Goal: Task Accomplishment & Management: Manage account settings

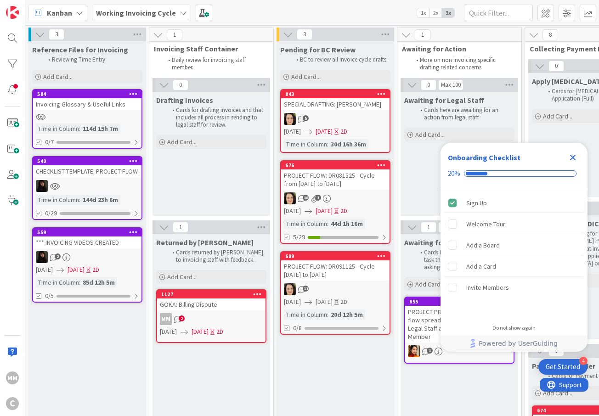
click at [569, 153] on icon "Close Checklist" at bounding box center [572, 157] width 11 height 11
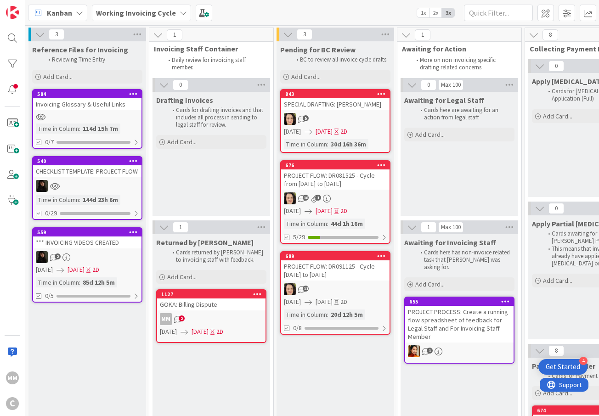
click at [241, 318] on div "MM 2" at bounding box center [211, 319] width 108 height 12
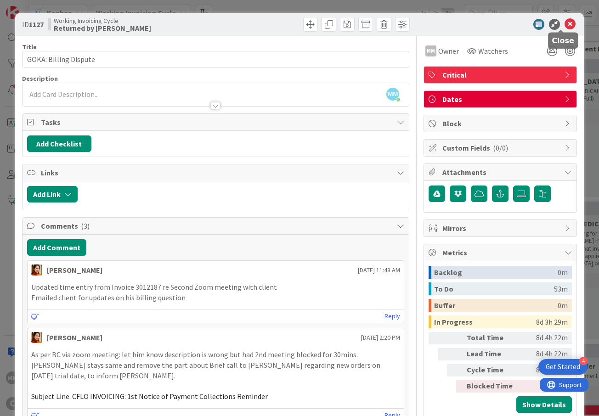
click at [564, 23] on icon at bounding box center [569, 24] width 11 height 11
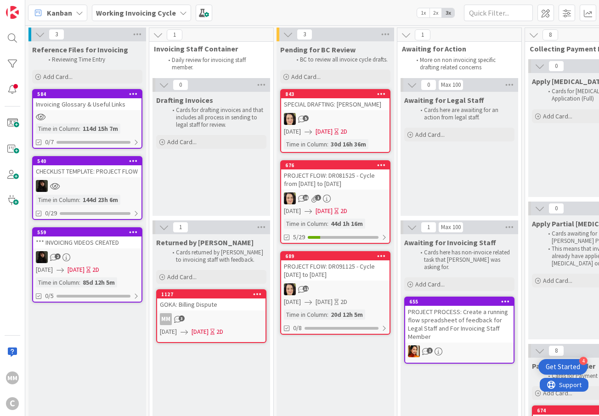
click at [338, 285] on div "11" at bounding box center [335, 289] width 108 height 12
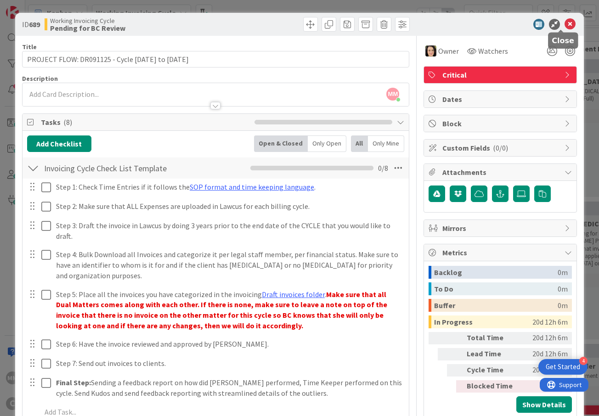
click at [564, 23] on icon at bounding box center [569, 24] width 11 height 11
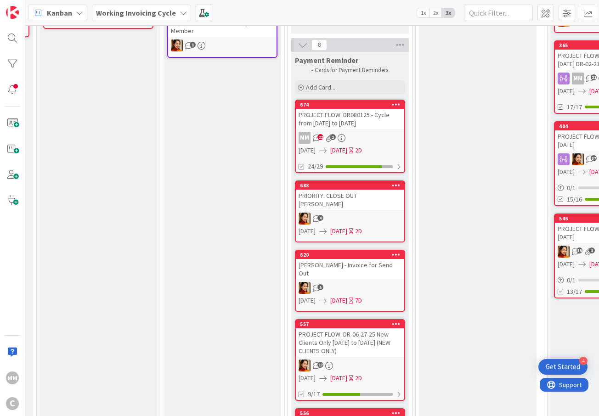
click at [360, 262] on div "620 [PERSON_NAME] - Invoice for Send Out 5 [DATE] [DATE] 7D" at bounding box center [350, 281] width 110 height 62
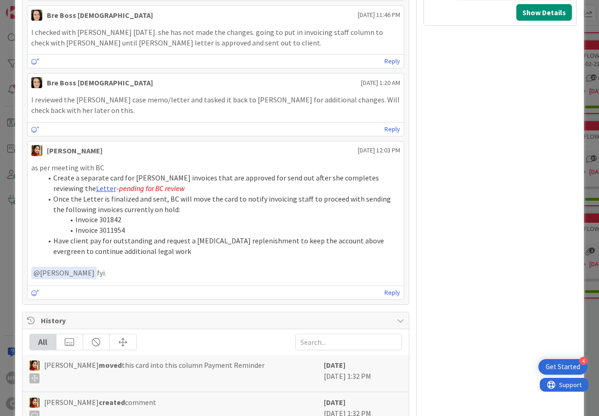
scroll to position [370, 0]
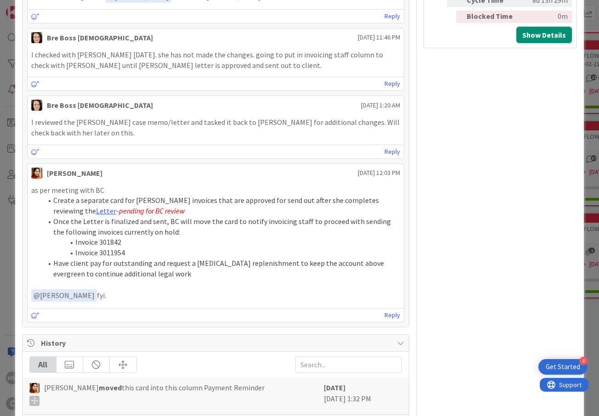
click at [105, 247] on li "Invoice 301842" at bounding box center [221, 242] width 358 height 11
copy li "301842"
click at [117, 258] on li "Invoice 3011954" at bounding box center [221, 253] width 358 height 11
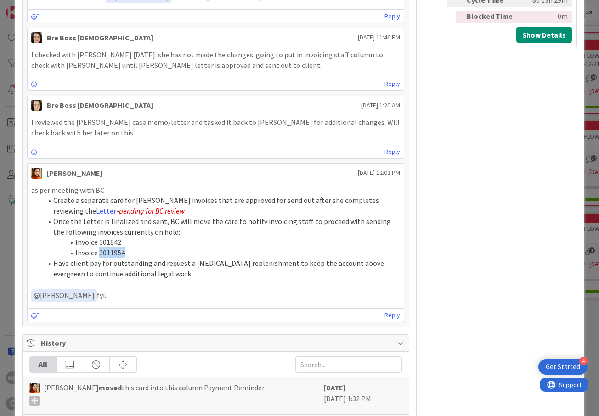
copy li "3011954"
click at [112, 245] on li "Invoice 301842" at bounding box center [221, 242] width 358 height 11
copy li "301842"
click at [114, 256] on li "Invoice 3011954" at bounding box center [221, 253] width 358 height 11
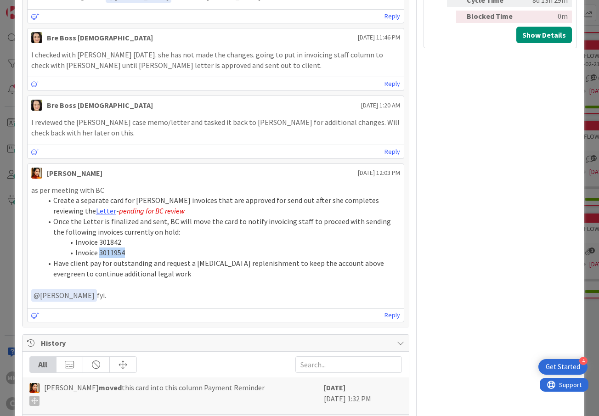
click at [114, 256] on li "Invoice 3011954" at bounding box center [221, 253] width 358 height 11
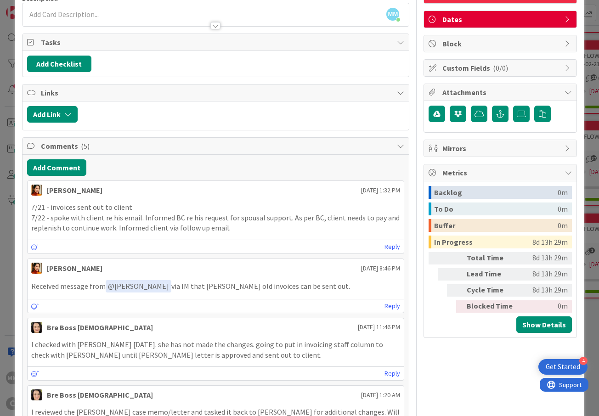
scroll to position [63, 0]
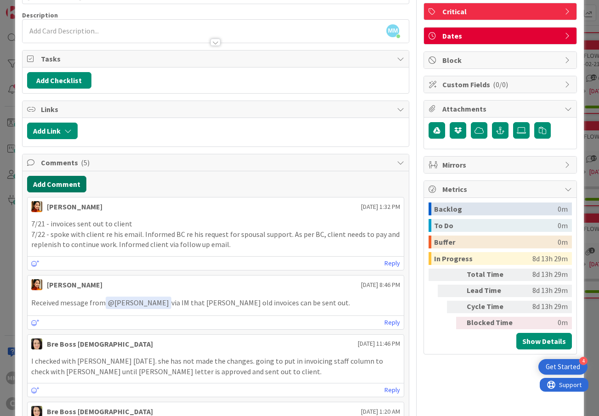
click at [66, 191] on button "Add Comment" at bounding box center [56, 184] width 59 height 17
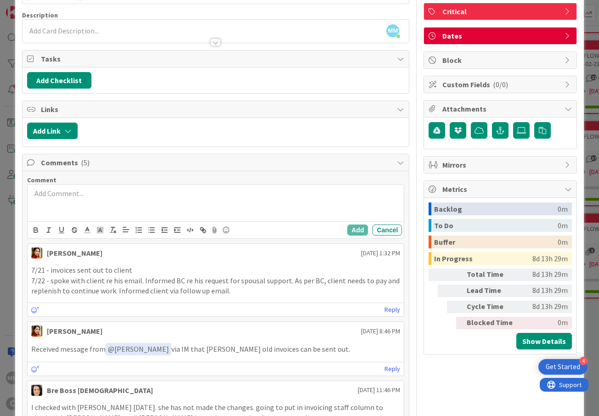
click at [130, 206] on div at bounding box center [216, 203] width 377 height 37
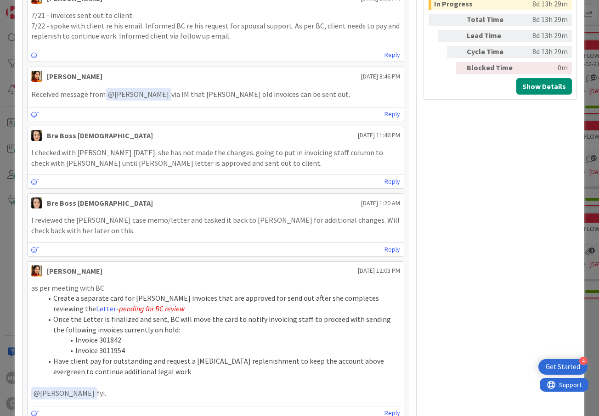
scroll to position [492, 0]
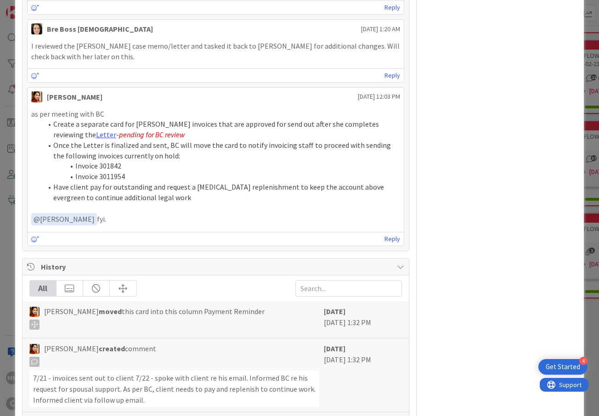
click at [106, 171] on li "Invoice 301842" at bounding box center [221, 166] width 358 height 11
copy li "301842"
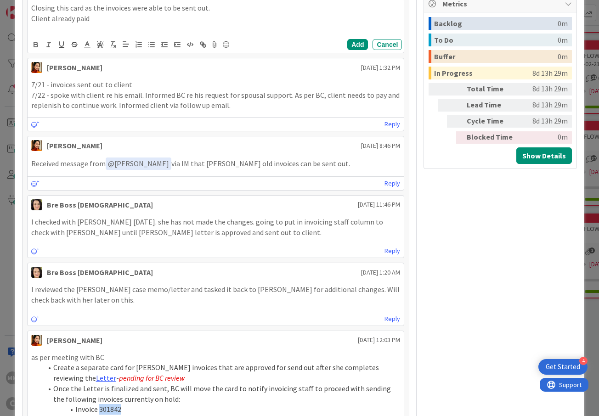
scroll to position [186, 0]
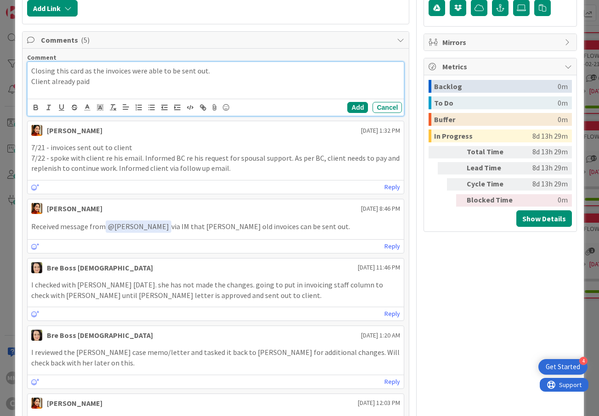
click at [155, 87] on p "Client already paid" at bounding box center [215, 81] width 369 height 11
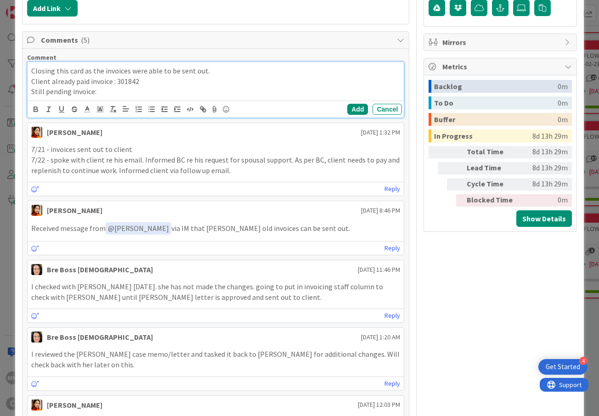
click at [115, 93] on p "Still pending invoice:" at bounding box center [215, 91] width 369 height 11
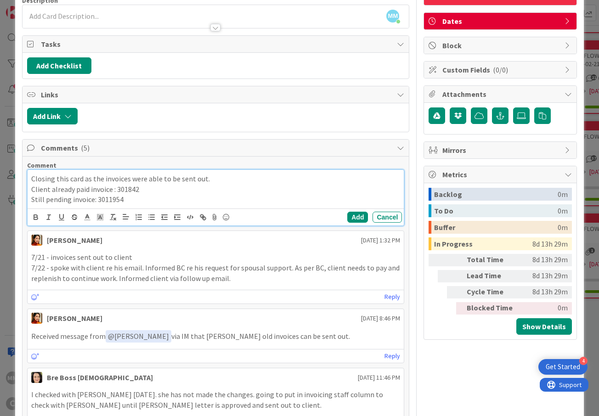
scroll to position [63, 0]
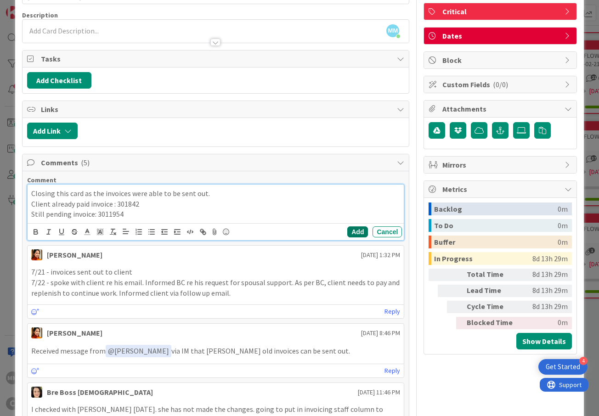
click at [347, 236] on button "Add" at bounding box center [357, 231] width 21 height 11
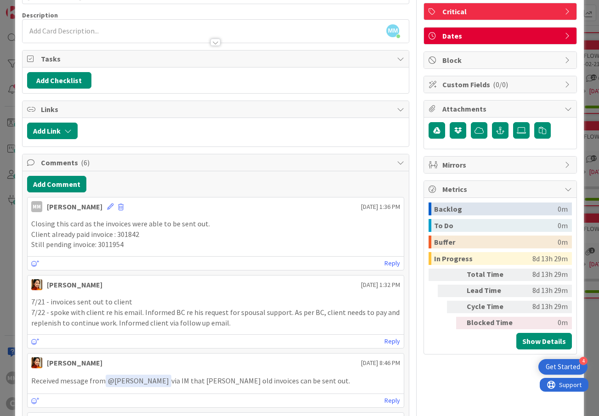
scroll to position [0, 0]
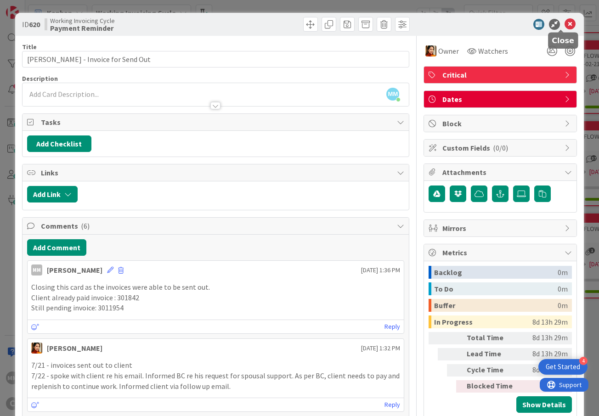
click at [564, 23] on icon at bounding box center [569, 24] width 11 height 11
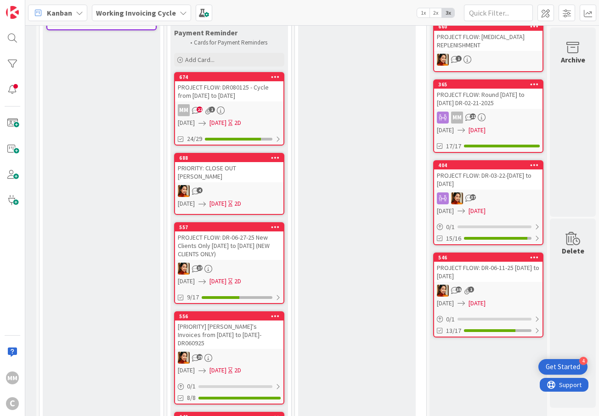
scroll to position [367, 368]
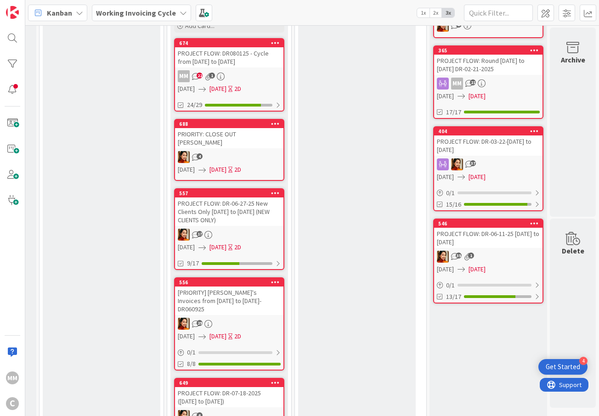
click at [228, 138] on div "PRIORITY: CLOSE OUT [PERSON_NAME]" at bounding box center [229, 138] width 108 height 20
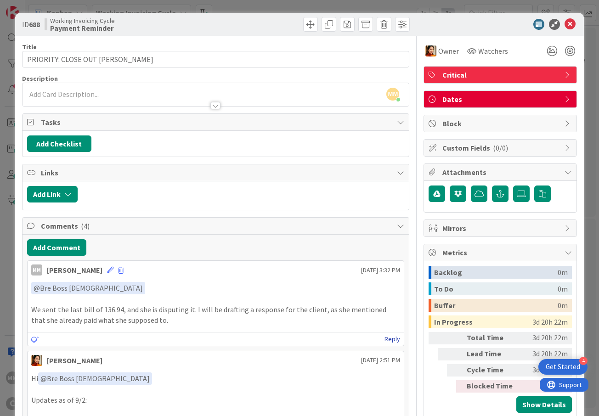
click at [385, 340] on link "Reply" at bounding box center [392, 338] width 16 height 11
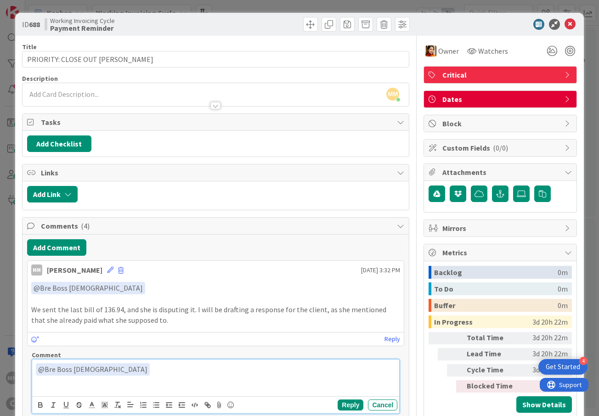
click at [368, 410] on button "Cancel" at bounding box center [382, 405] width 29 height 11
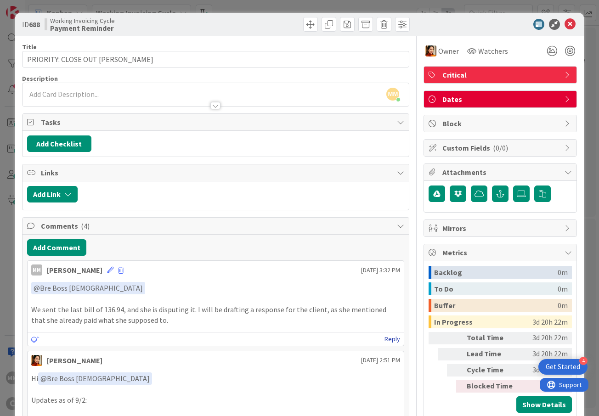
click at [384, 339] on link "Reply" at bounding box center [392, 338] width 16 height 11
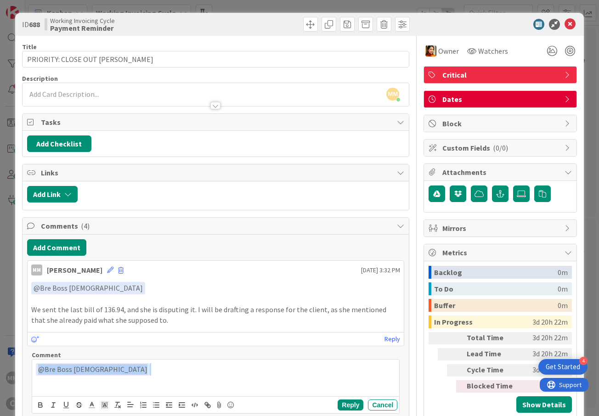
drag, startPoint x: 106, startPoint y: 376, endPoint x: 24, endPoint y: 375, distance: 81.7
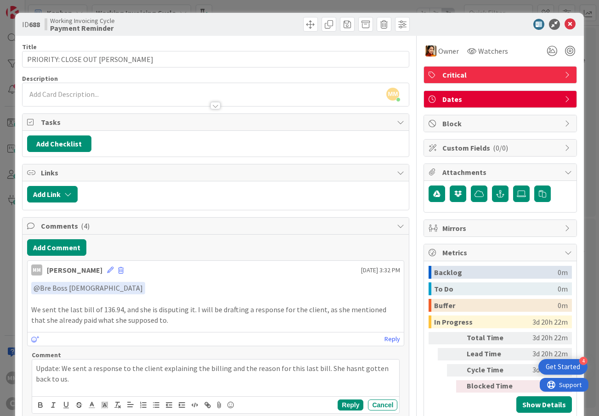
click at [340, 375] on p "Update: We sent a response to the client explaining the billing and the reason …" at bounding box center [216, 373] width 360 height 21
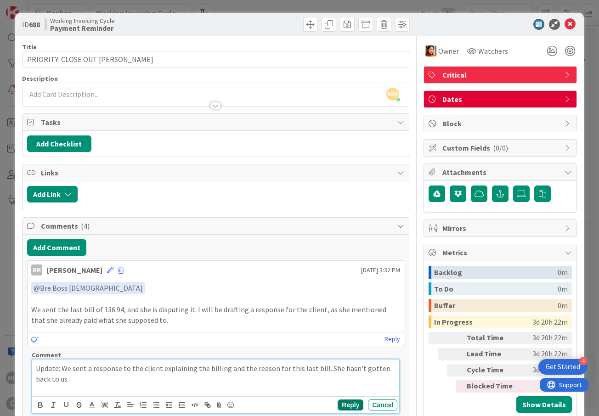
click at [340, 408] on button "Reply" at bounding box center [351, 405] width 26 height 11
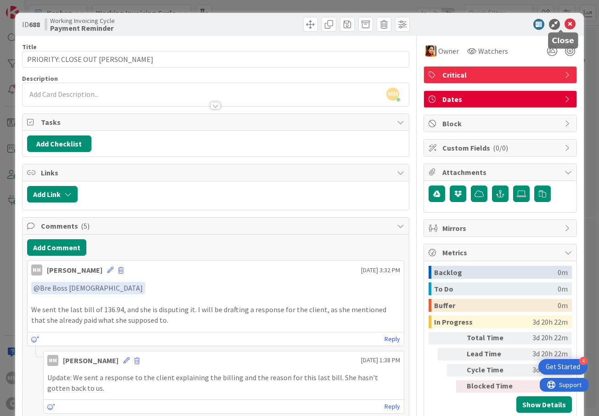
click at [566, 22] on icon at bounding box center [569, 24] width 11 height 11
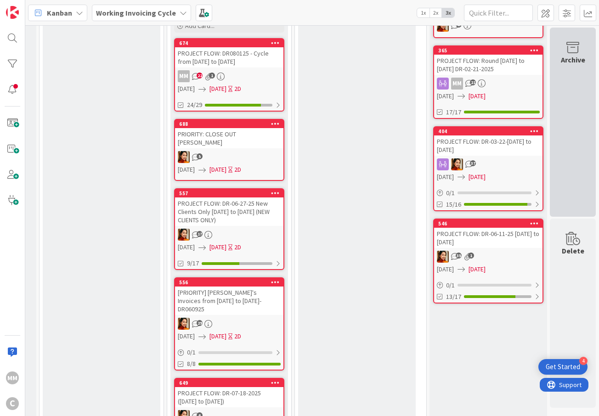
click at [583, 129] on div "Archive" at bounding box center [573, 122] width 46 height 189
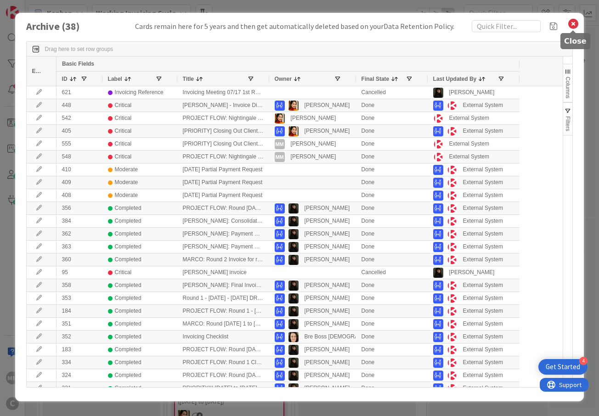
click at [572, 28] on icon at bounding box center [573, 23] width 12 height 13
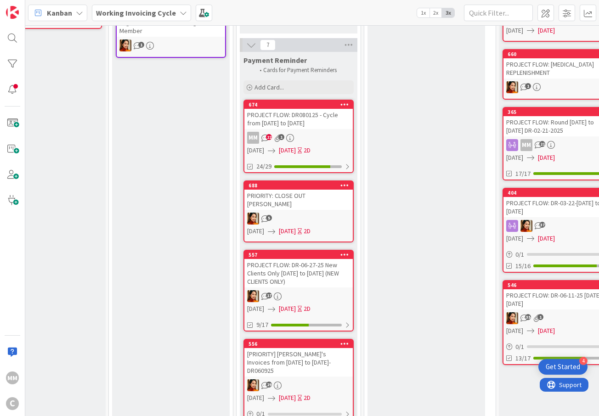
scroll to position [306, 263]
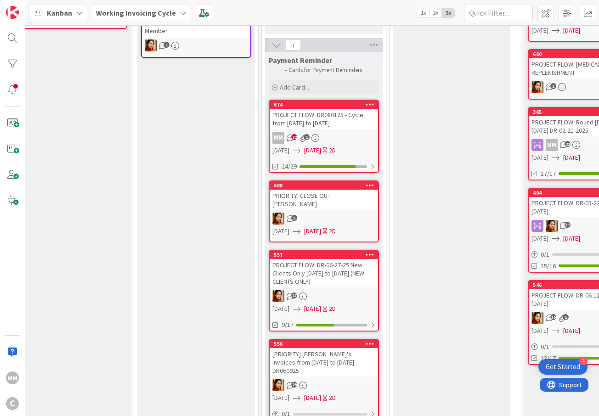
click at [327, 213] on div "5" at bounding box center [324, 219] width 108 height 12
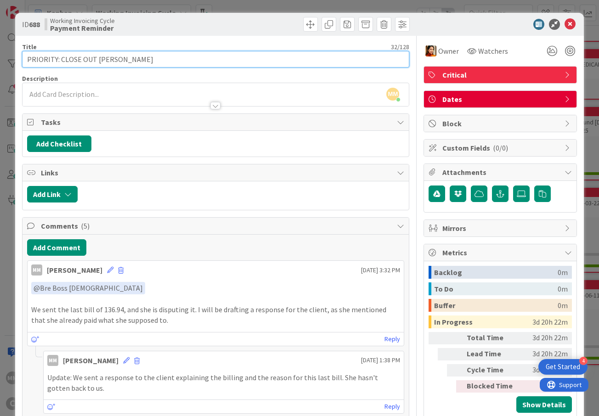
drag, startPoint x: 151, startPoint y: 59, endPoint x: 59, endPoint y: 53, distance: 92.0
click at [59, 53] on input "PRIORITY: CLOSE OUT [PERSON_NAME]" at bounding box center [216, 59] width 388 height 17
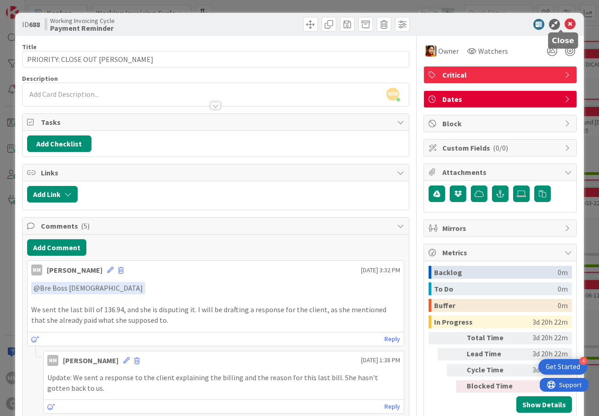
click at [564, 26] on icon at bounding box center [569, 24] width 11 height 11
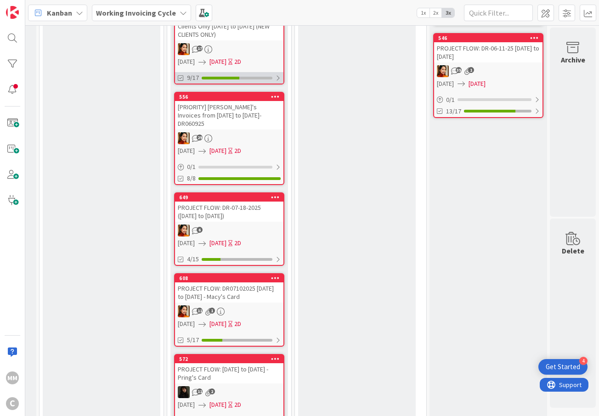
scroll to position [570, 368]
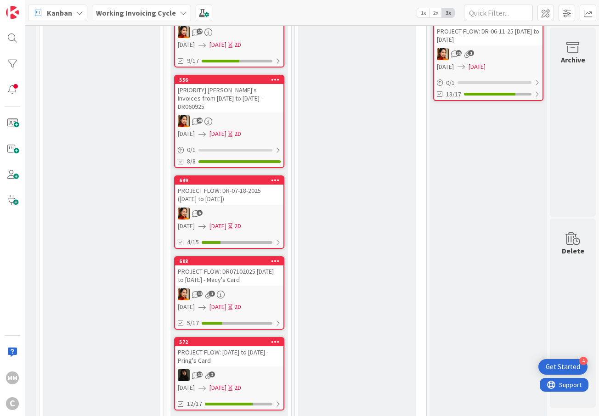
click at [237, 346] on div "PROJECT FLOW: [DATE] to [DATE] - Pring's Card" at bounding box center [229, 356] width 108 height 20
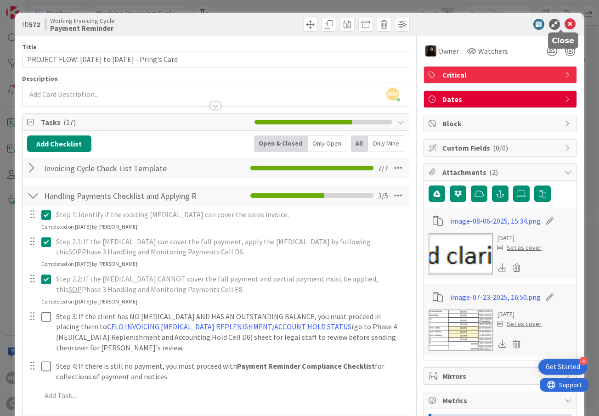
click at [564, 26] on icon at bounding box center [569, 24] width 11 height 11
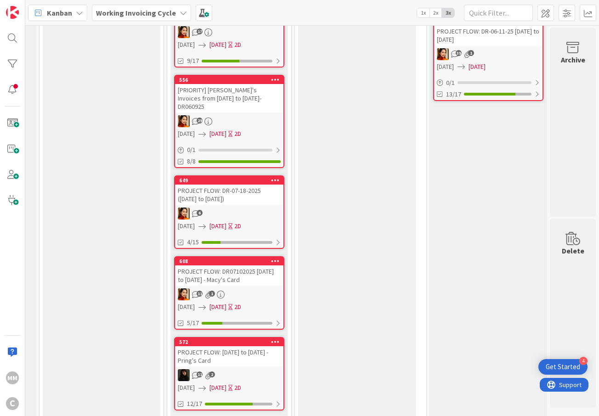
click at [227, 347] on div "572 PROJECT FLOW: [DATE] to [DATE] - Pring's Card 11 2 [DATE] [DATE] 2D 12/17" at bounding box center [229, 373] width 110 height 73
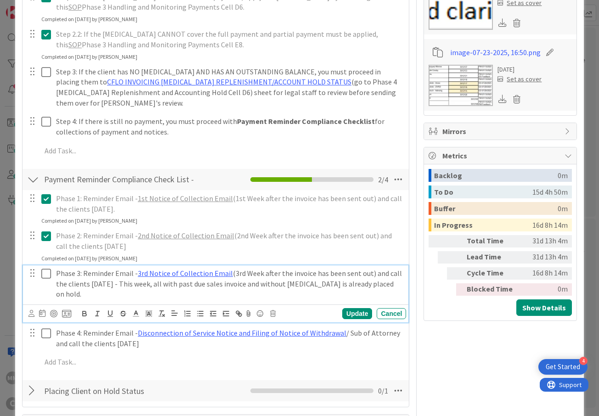
click at [45, 276] on icon at bounding box center [46, 273] width 10 height 11
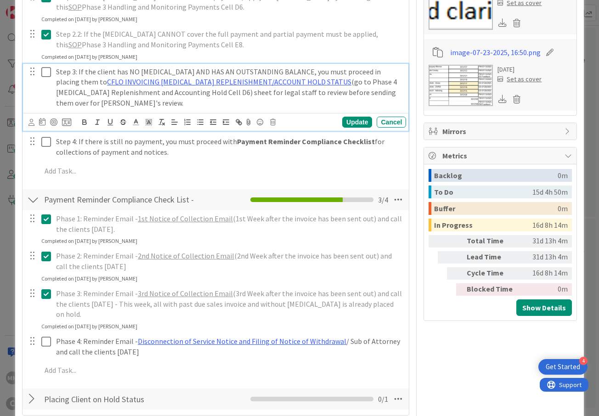
click at [42, 73] on icon at bounding box center [46, 72] width 10 height 11
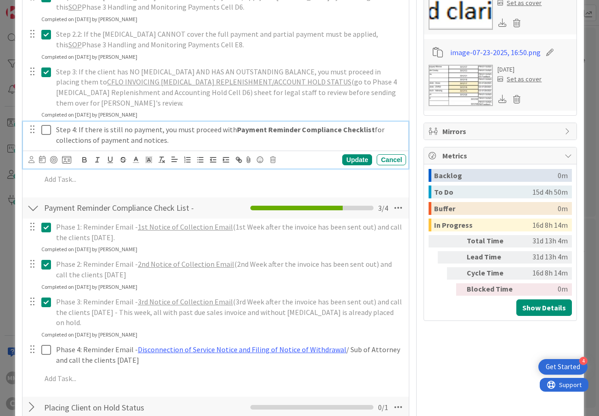
click at [52, 134] on div "Step 4: If there is still no payment, you must proceed with Payment Reminder Co…" at bounding box center [229, 135] width 354 height 26
click at [47, 130] on icon at bounding box center [46, 129] width 10 height 11
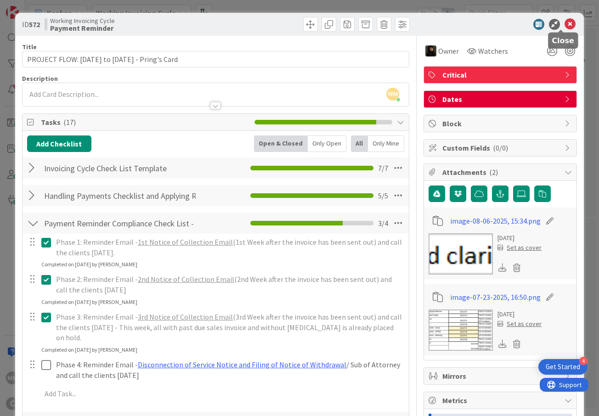
click at [564, 24] on icon at bounding box center [569, 24] width 11 height 11
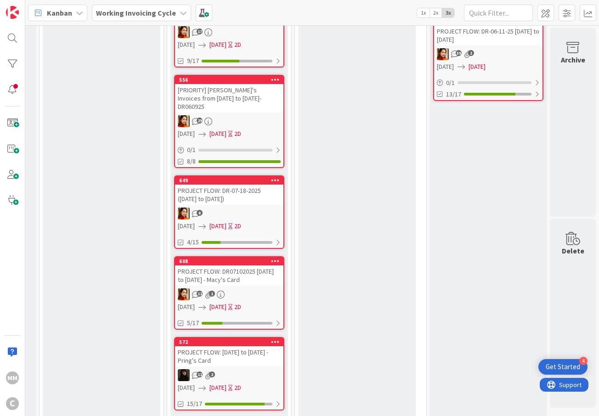
click at [225, 346] on div "PROJECT FLOW: [DATE] to [DATE] - Pring's Card" at bounding box center [229, 356] width 108 height 20
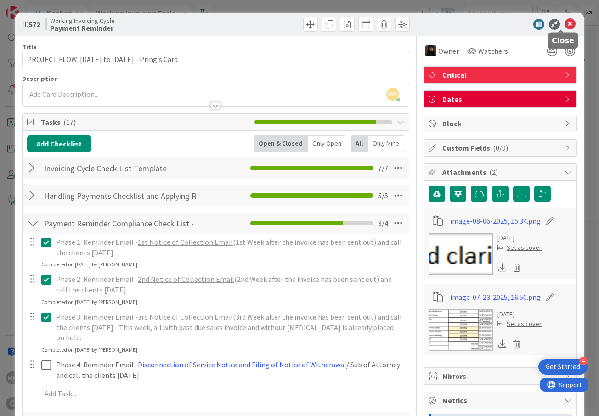
click at [564, 22] on icon at bounding box center [569, 24] width 11 height 11
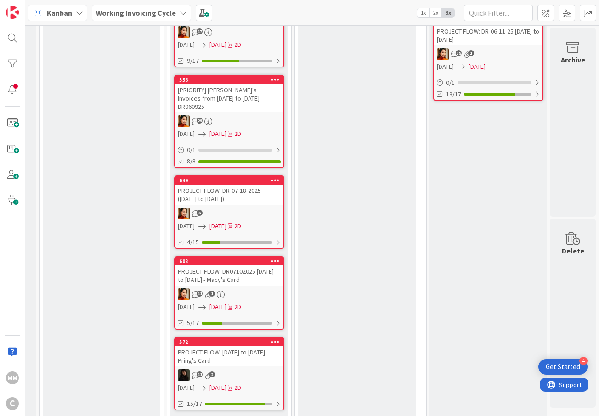
click at [239, 288] on div "11 1" at bounding box center [229, 294] width 108 height 12
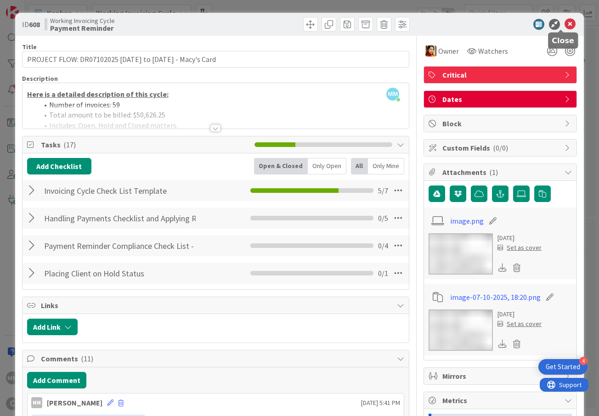
click at [564, 25] on icon at bounding box center [569, 24] width 11 height 11
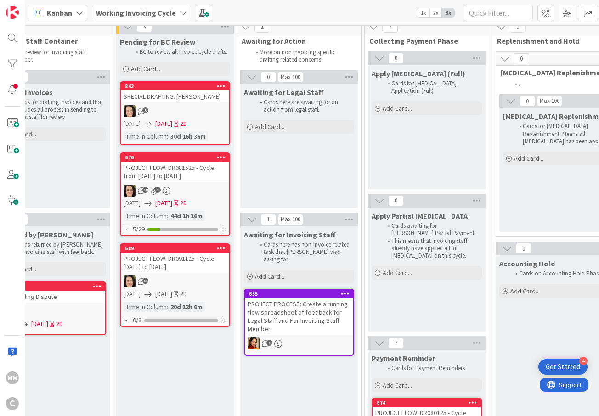
scroll to position [0, 160]
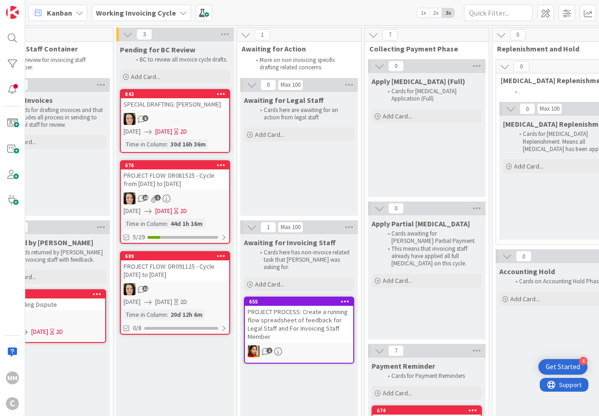
click at [206, 189] on div "676 PROJECT FLOW: DR081525 - Cycle from [DATE] to [DATE] 1 [DATE] [DATE] 2D Tim…" at bounding box center [175, 202] width 110 height 84
